Goal: Check status: Check status

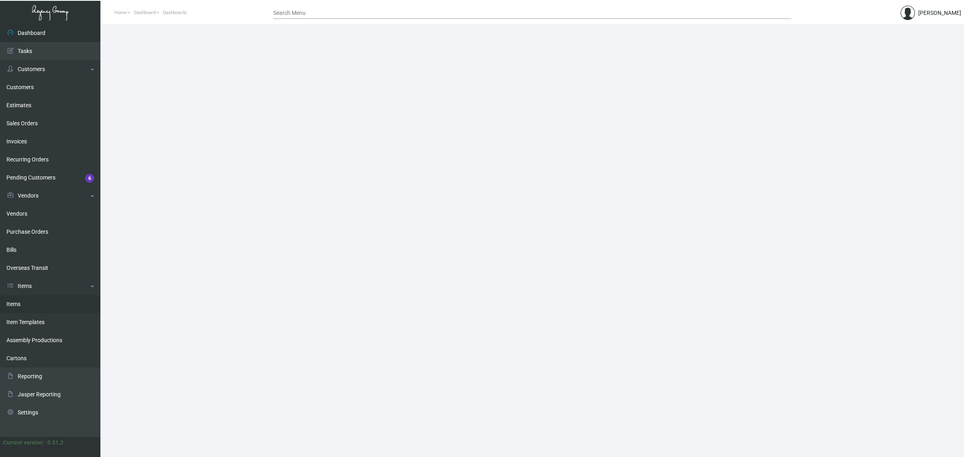
click at [59, 302] on link "Items" at bounding box center [50, 304] width 100 height 18
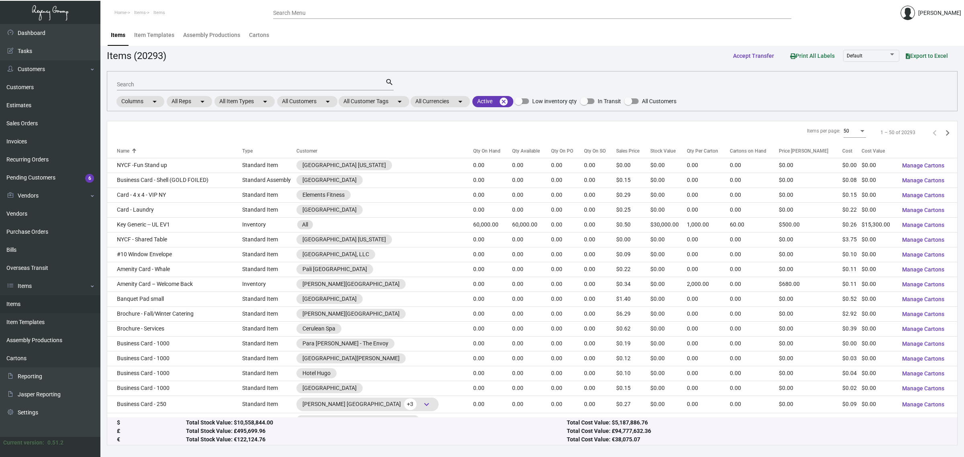
click at [280, 87] on input "Search" at bounding box center [251, 85] width 268 height 6
click at [27, 125] on link "Sales Orders" at bounding box center [50, 124] width 100 height 18
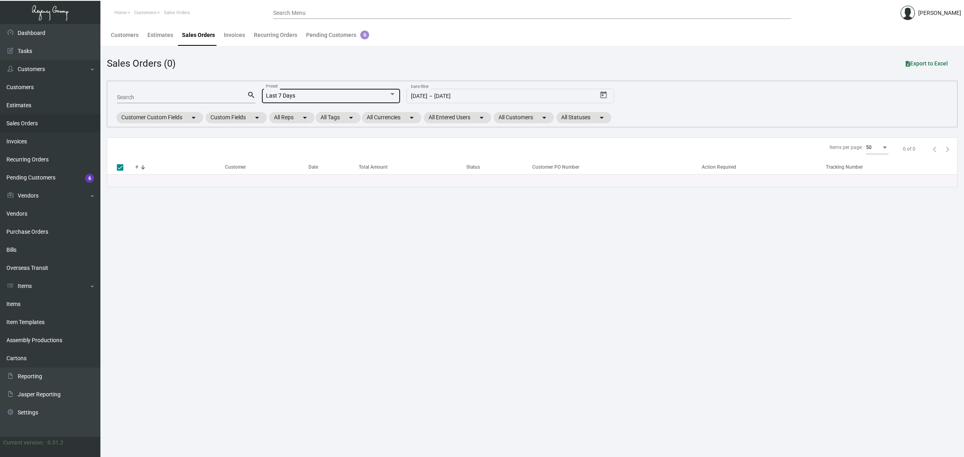
click at [311, 99] on div "Last 7 Days Preset" at bounding box center [331, 96] width 130 height 16
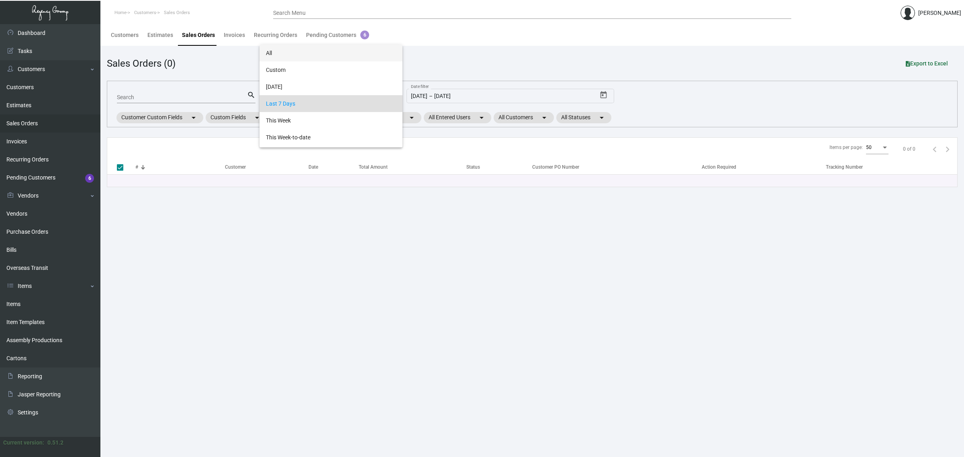
click at [300, 59] on span "All" at bounding box center [331, 53] width 130 height 17
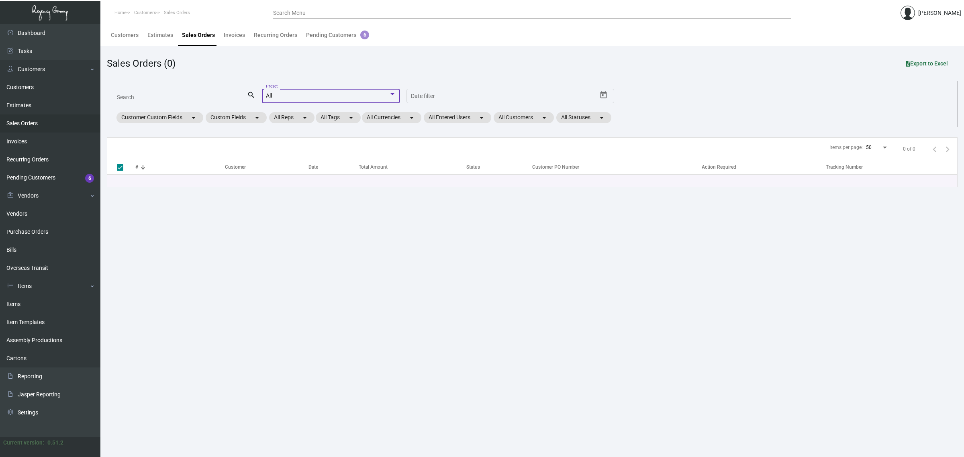
checkbox input "false"
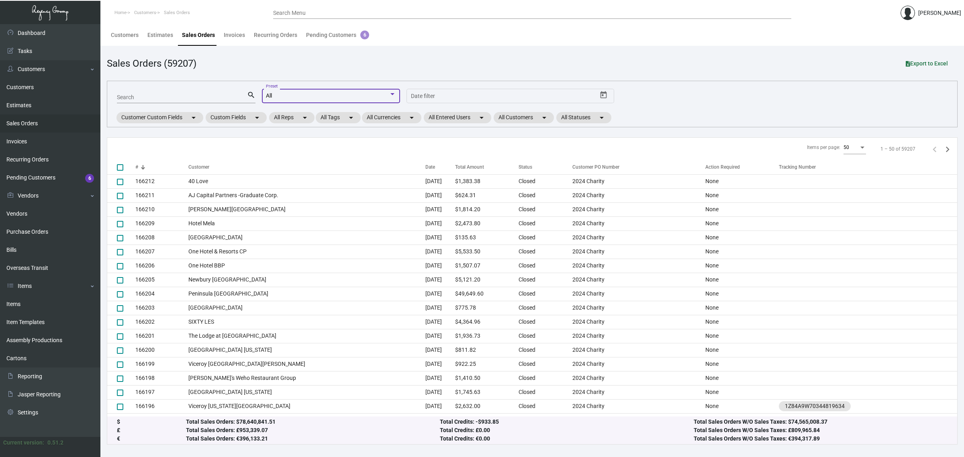
click at [193, 96] on input "Search" at bounding box center [182, 97] width 130 height 6
paste input "5316"
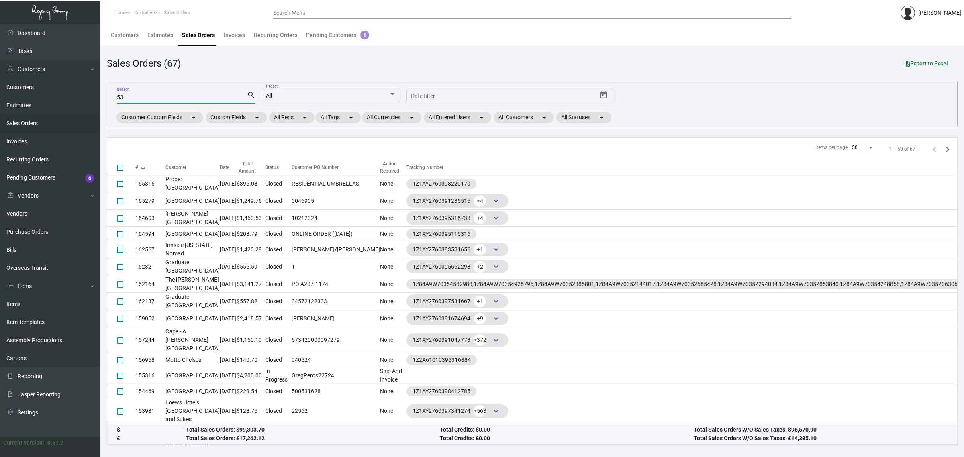
type input "5"
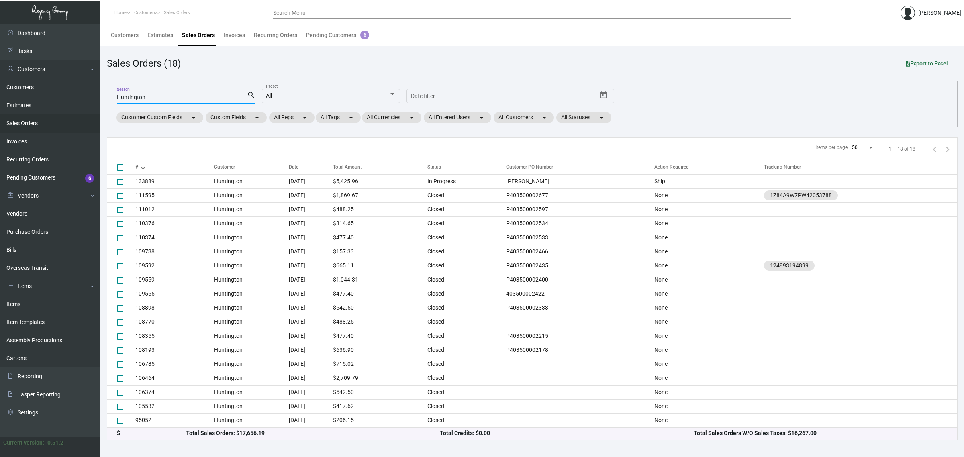
type input "Huntington"
